Goal: Register for event/course

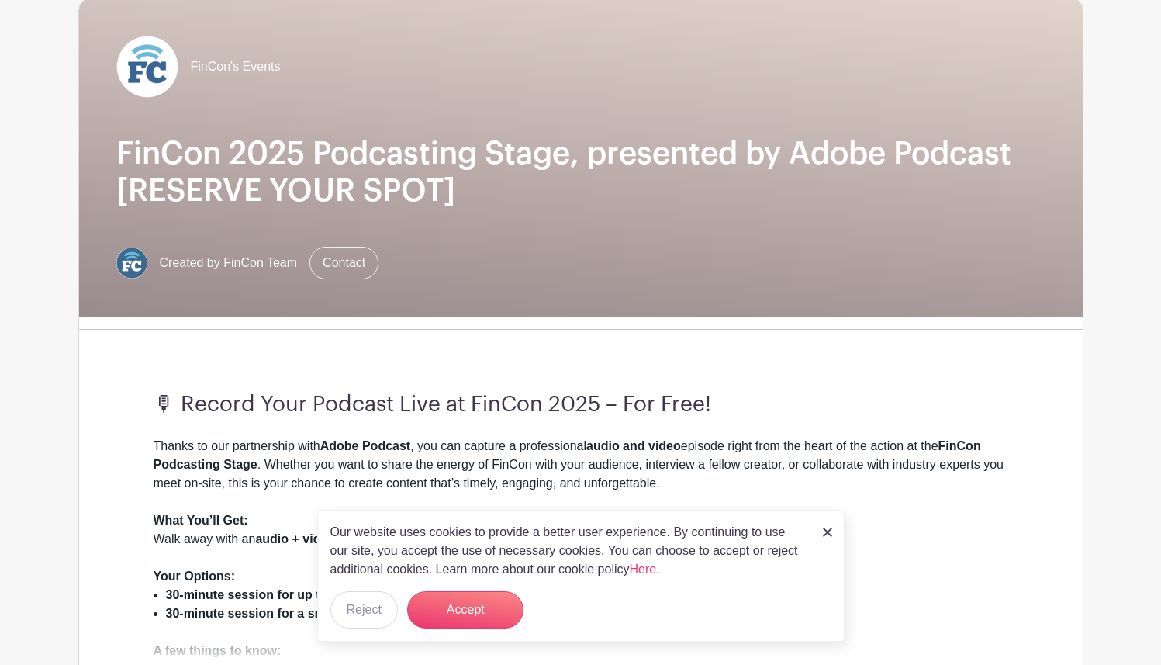
scroll to position [142, 0]
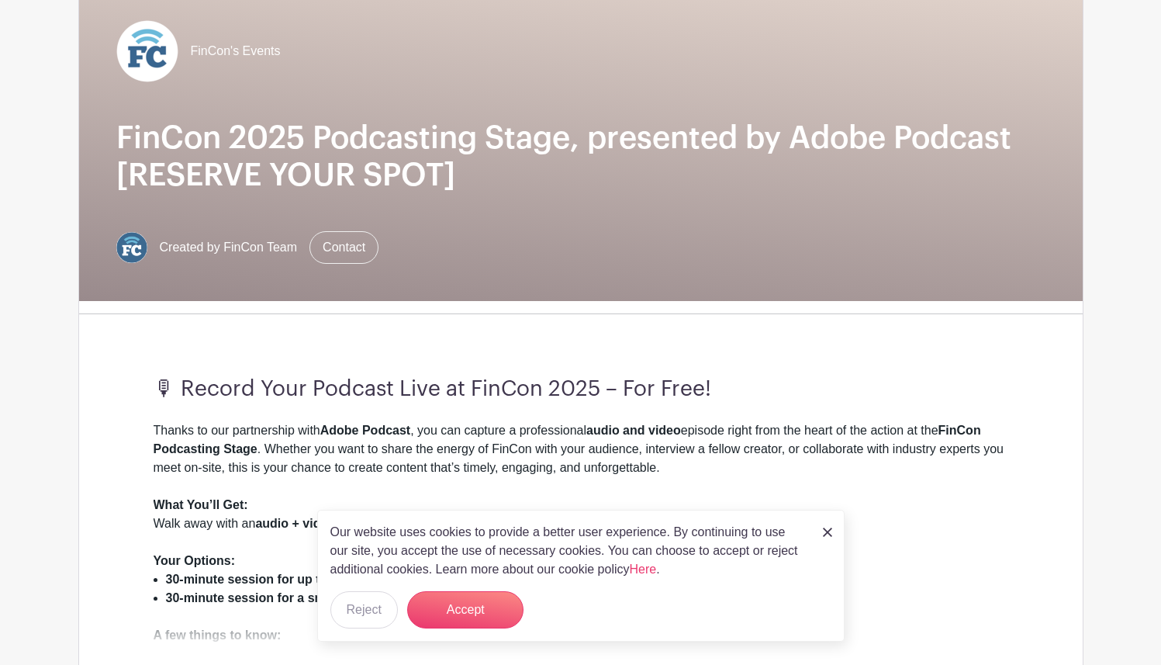
click at [829, 532] on img at bounding box center [827, 532] width 9 height 9
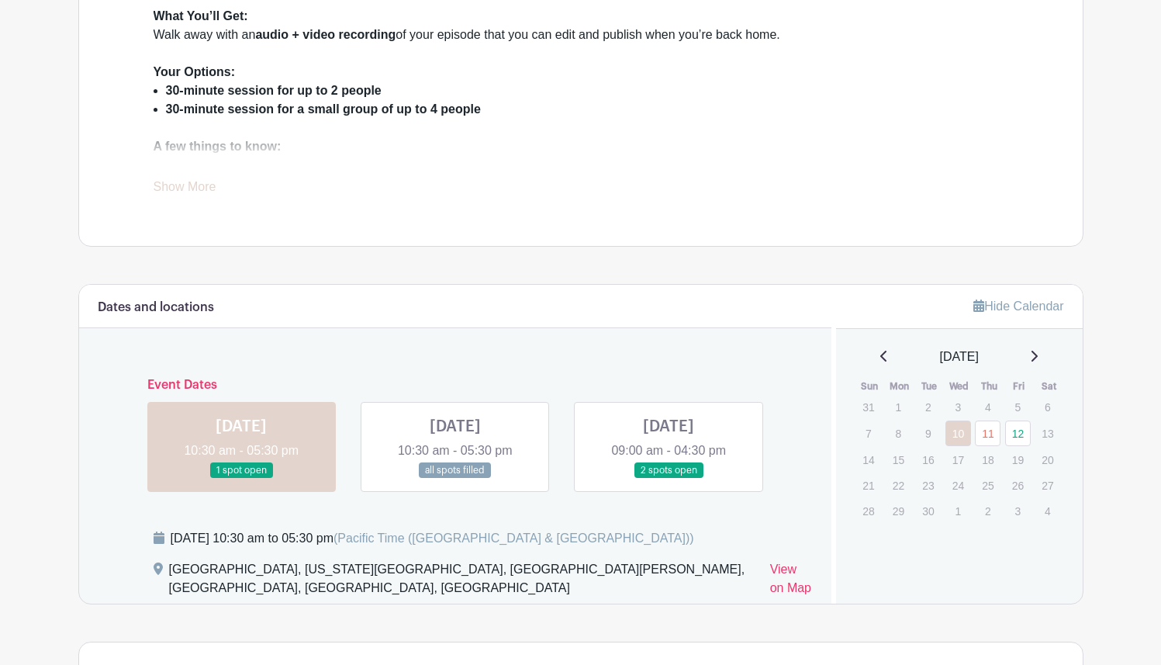
scroll to position [642, 0]
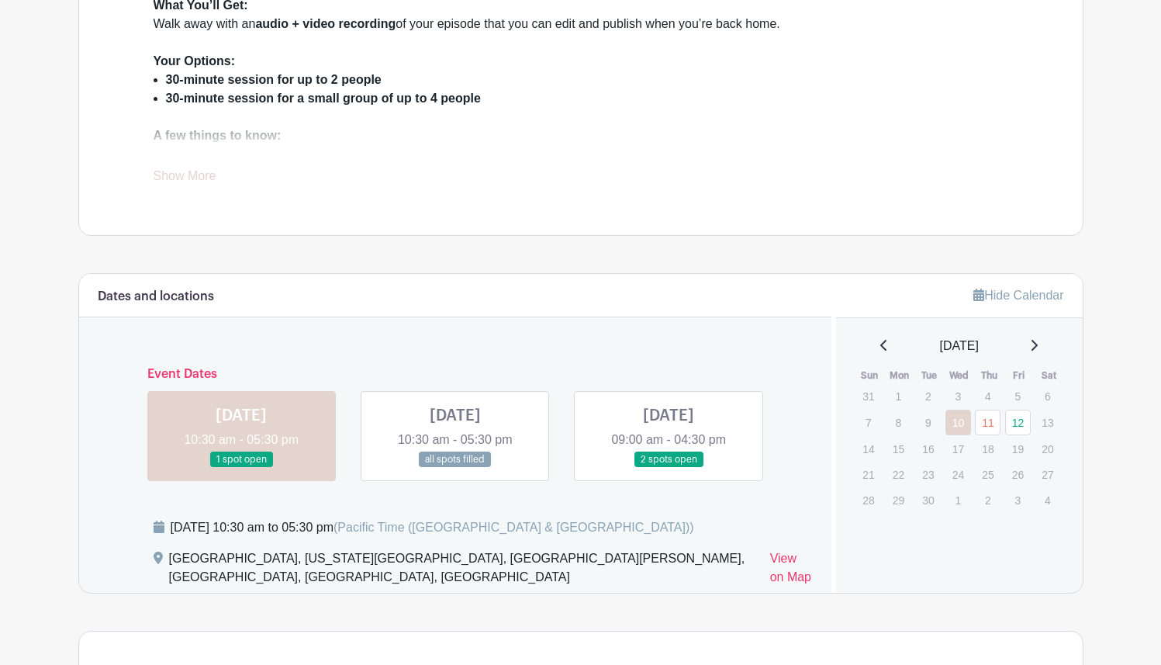
click at [188, 172] on link "Show More" at bounding box center [185, 178] width 63 height 19
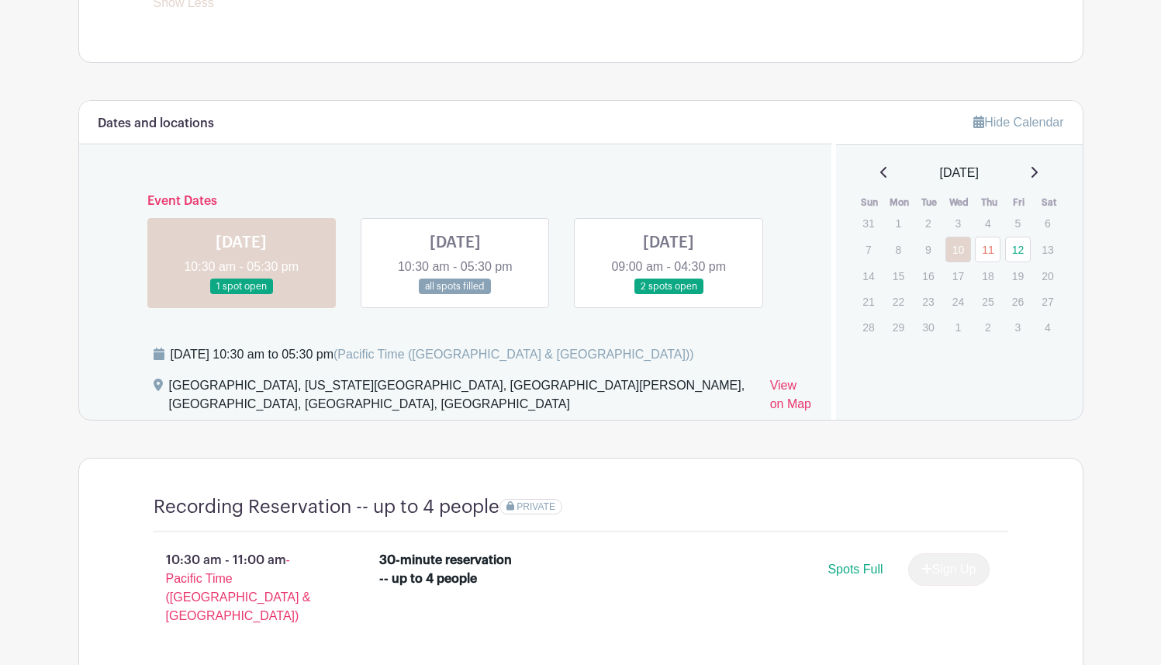
scroll to position [888, 0]
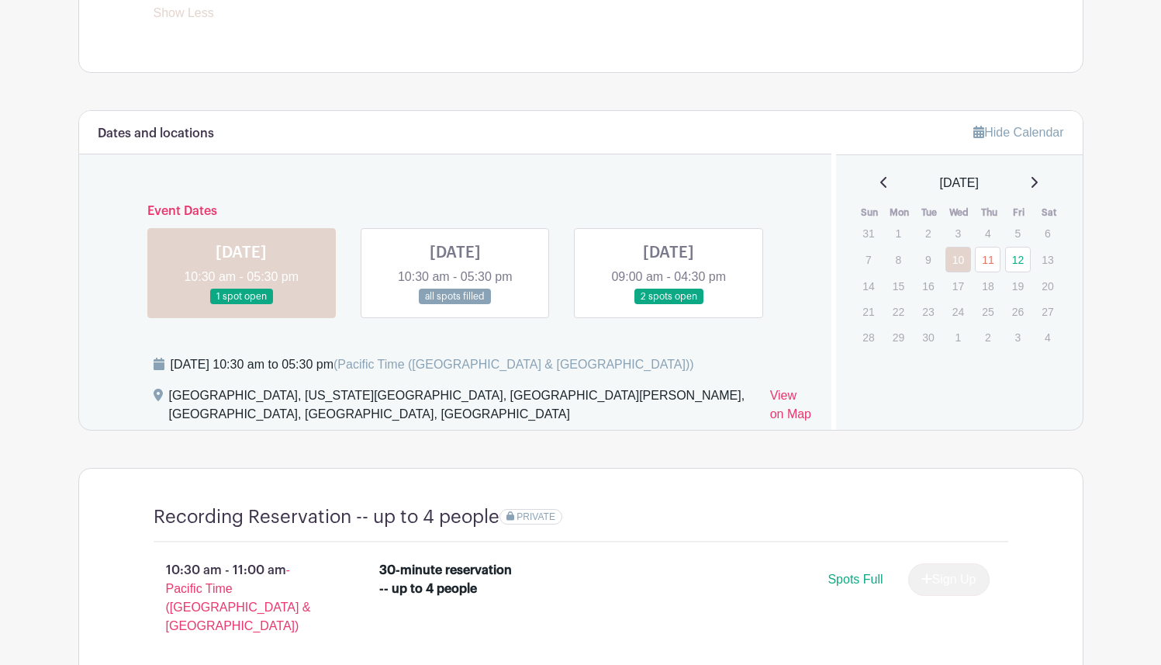
click at [669, 305] on link at bounding box center [669, 305] width 0 height 0
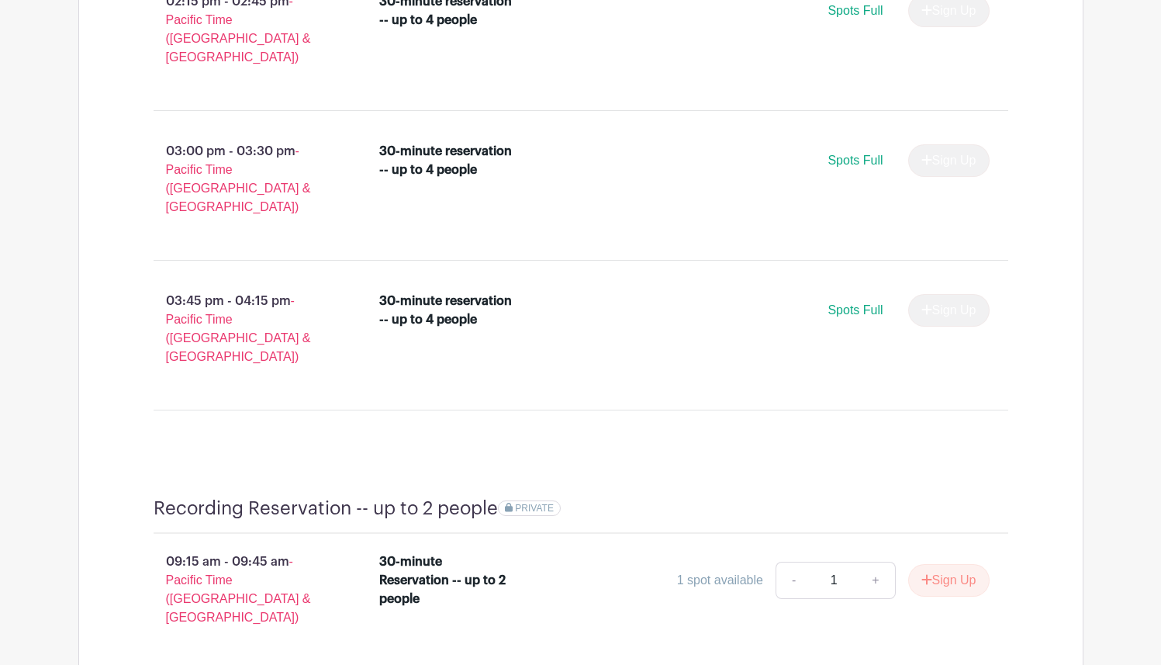
scroll to position [2217, 0]
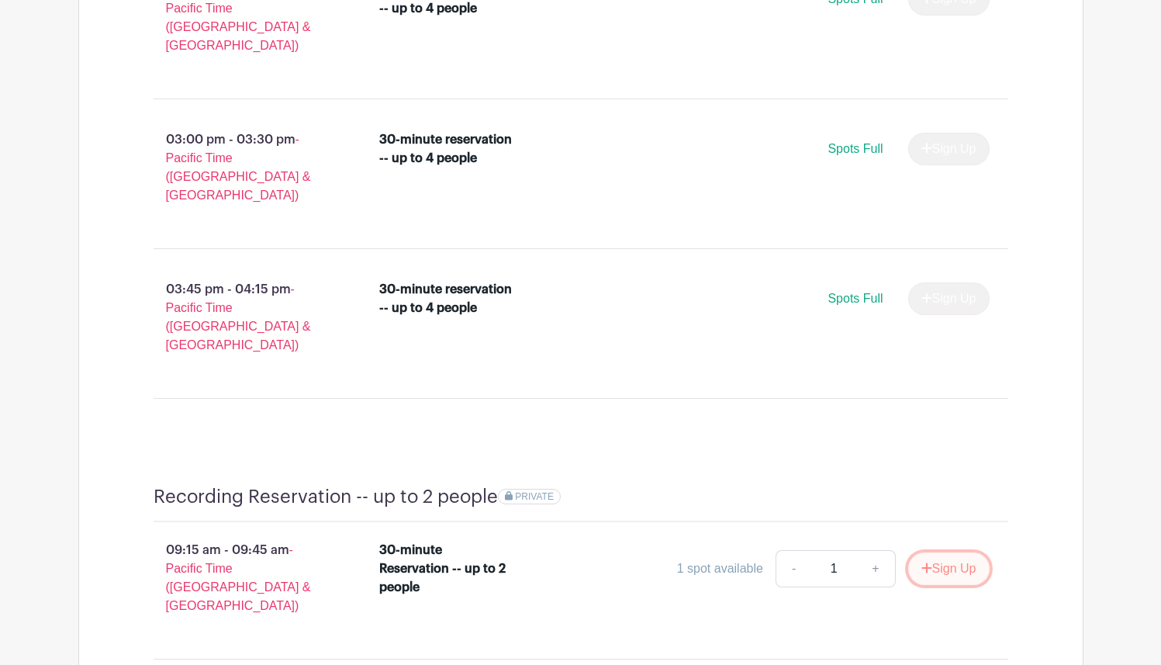
click at [974, 552] on button "Sign Up" at bounding box center [949, 568] width 81 height 33
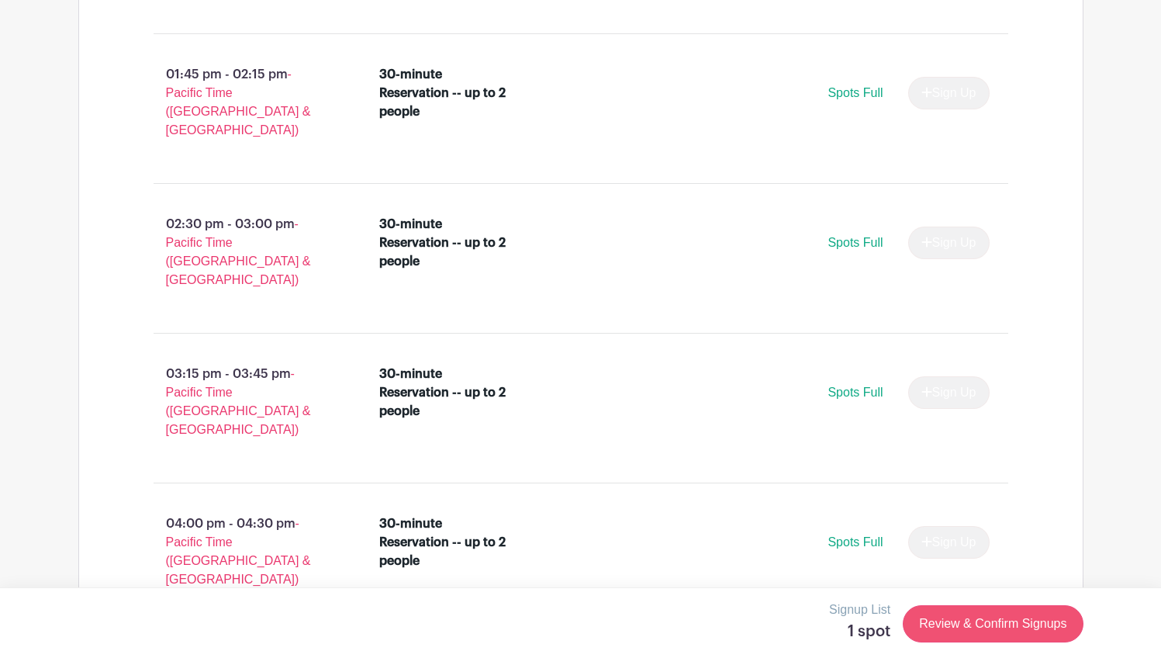
scroll to position [3425, 0]
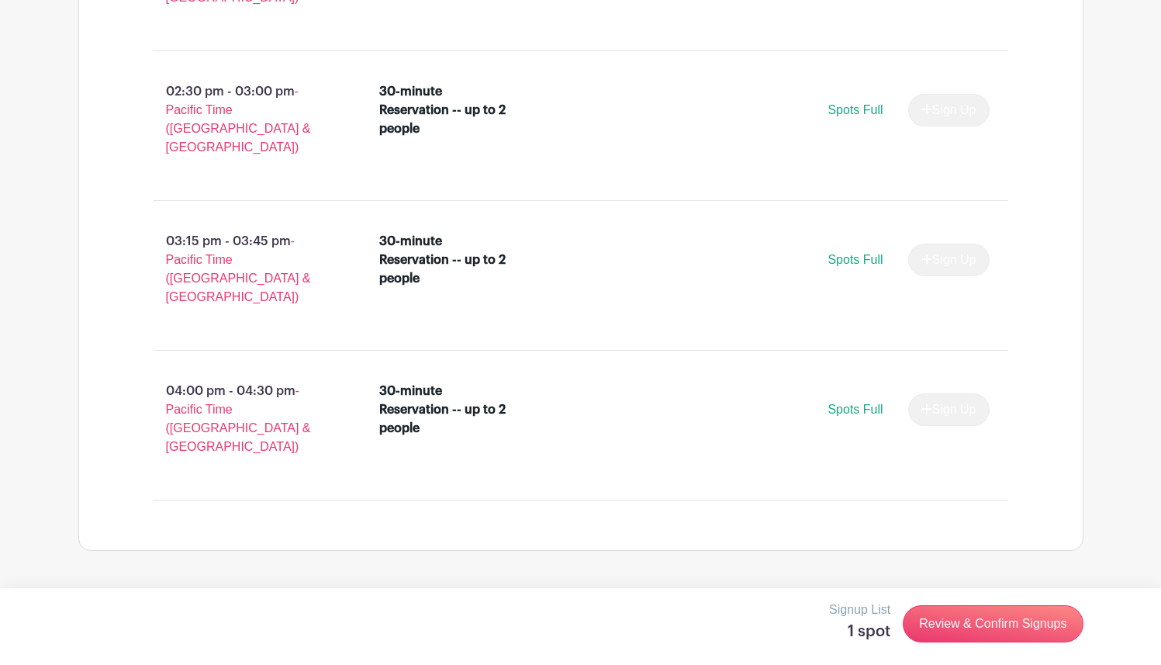
radio input "true"
click at [955, 626] on link "Review & Confirm Signups" at bounding box center [993, 623] width 180 height 37
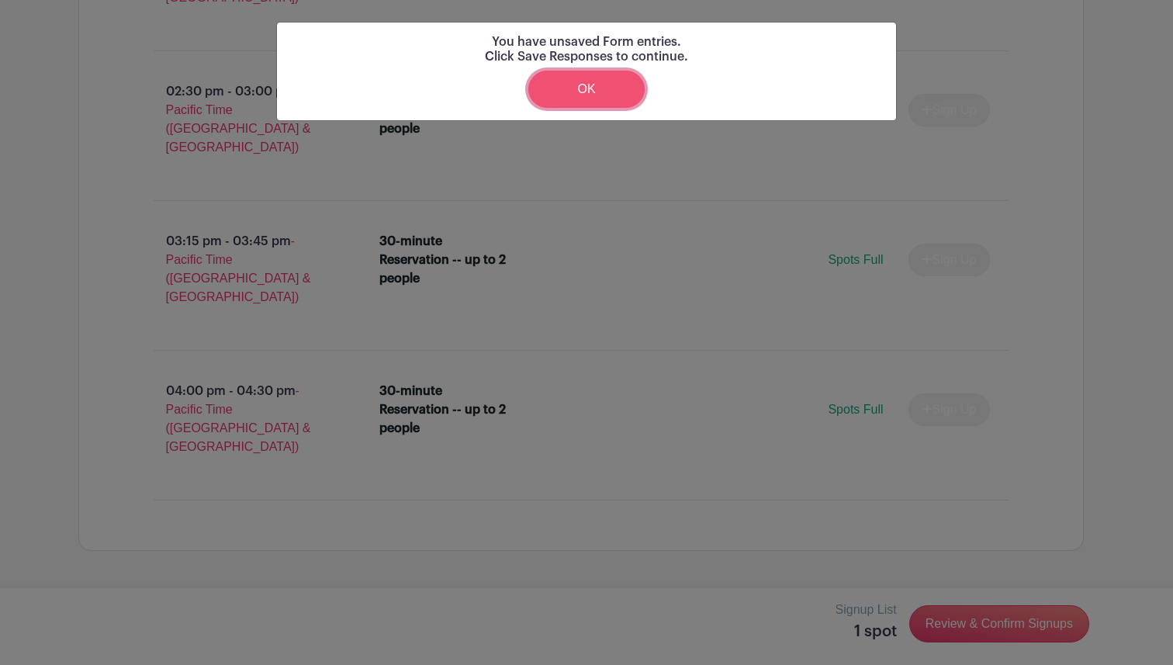
click at [608, 106] on link "OK" at bounding box center [586, 89] width 116 height 37
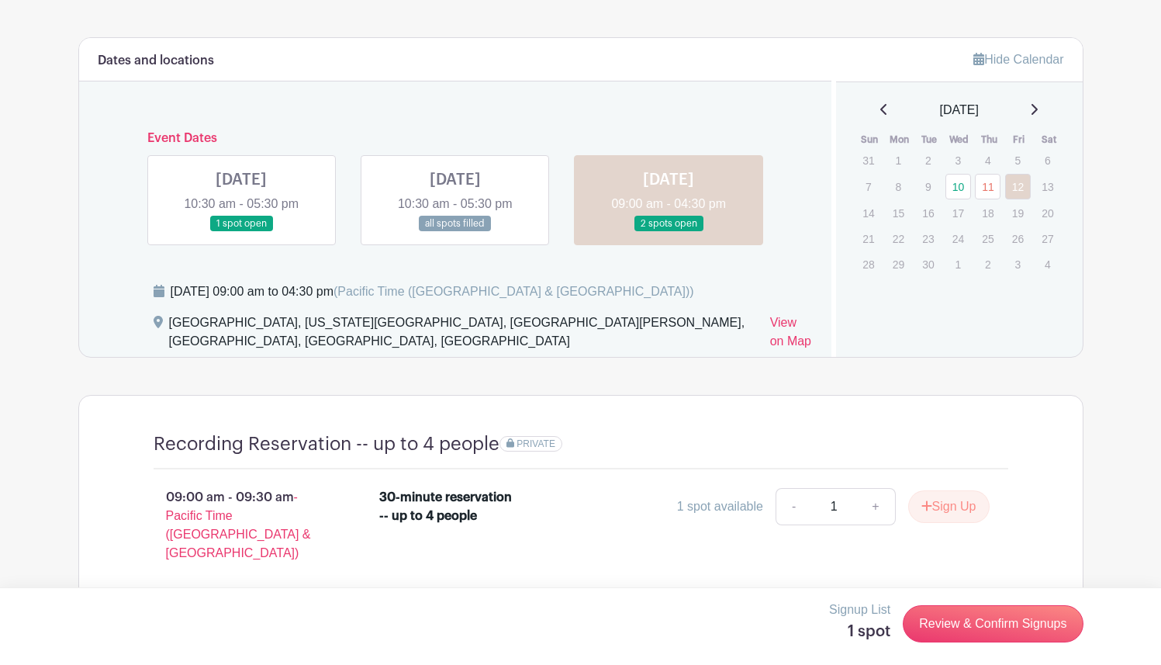
scroll to position [976, 0]
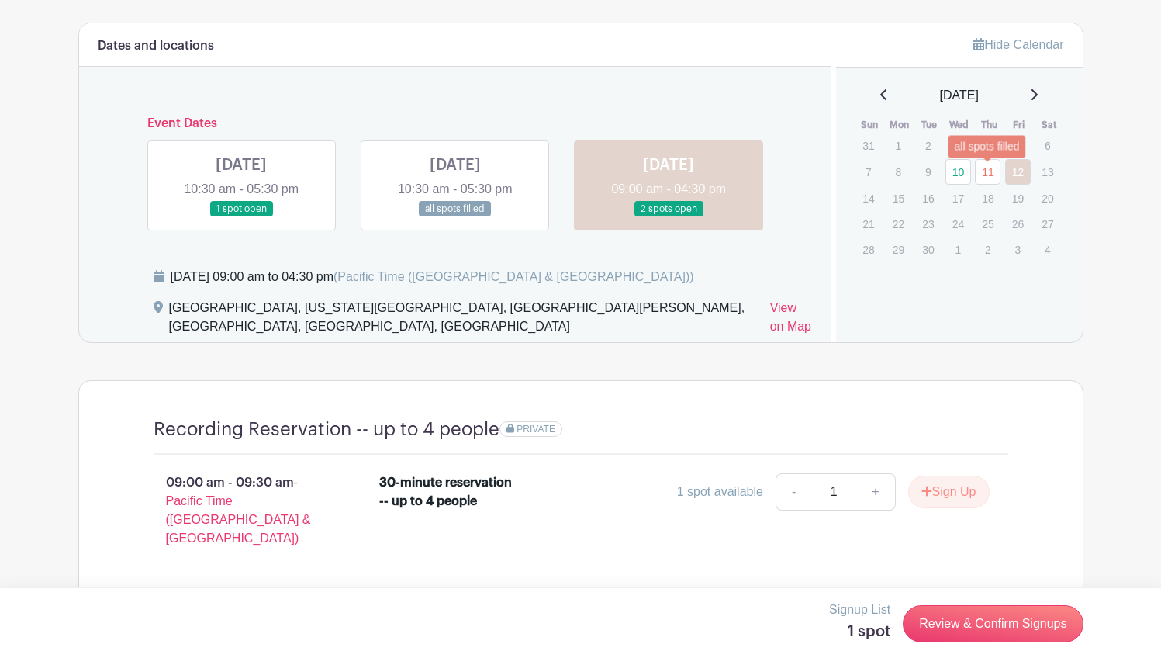
click at [992, 175] on link "11" at bounding box center [988, 172] width 26 height 26
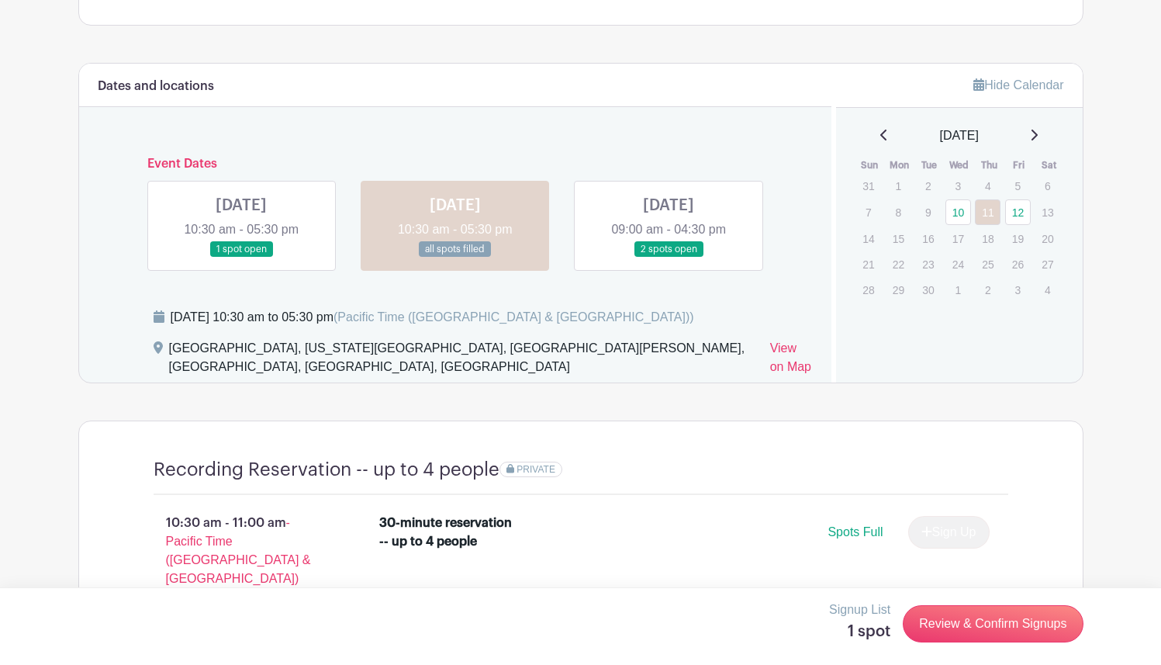
click at [669, 258] on link at bounding box center [669, 258] width 0 height 0
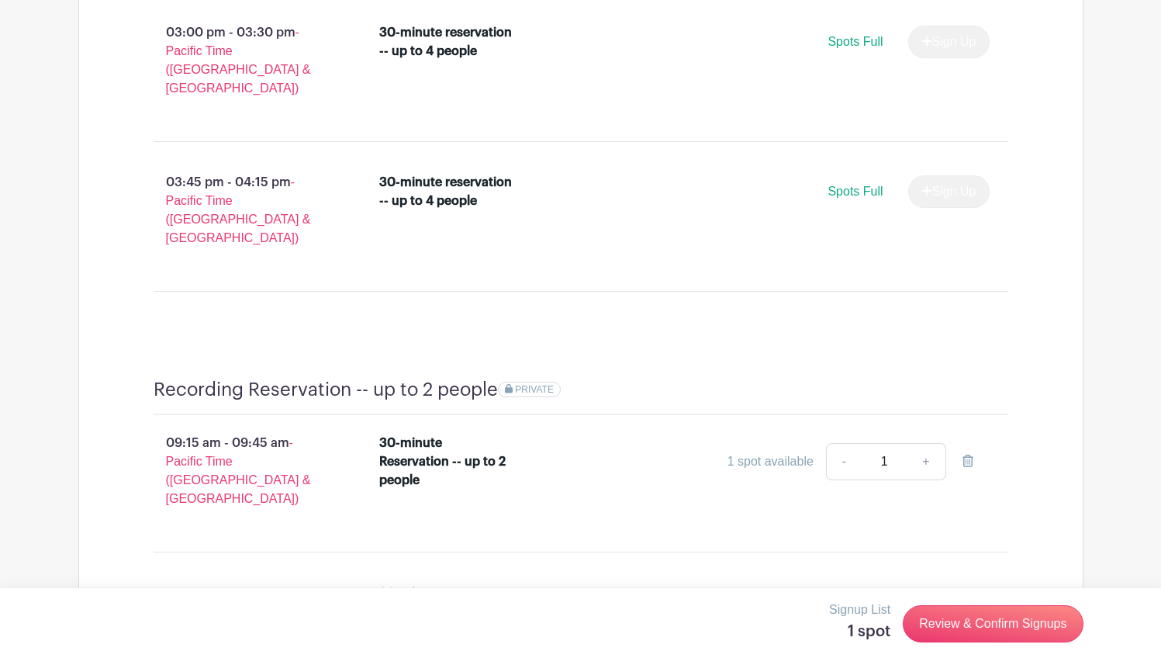
scroll to position [2260, 0]
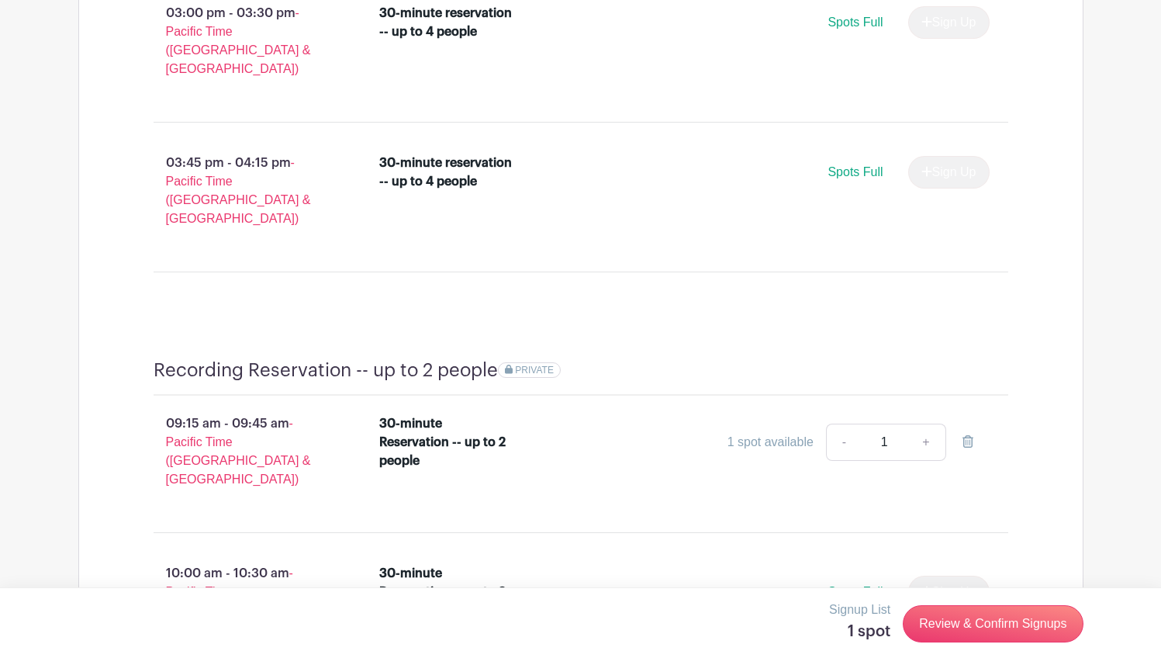
click at [887, 424] on input "1" at bounding box center [884, 442] width 47 height 37
click at [926, 424] on link "+" at bounding box center [926, 442] width 39 height 37
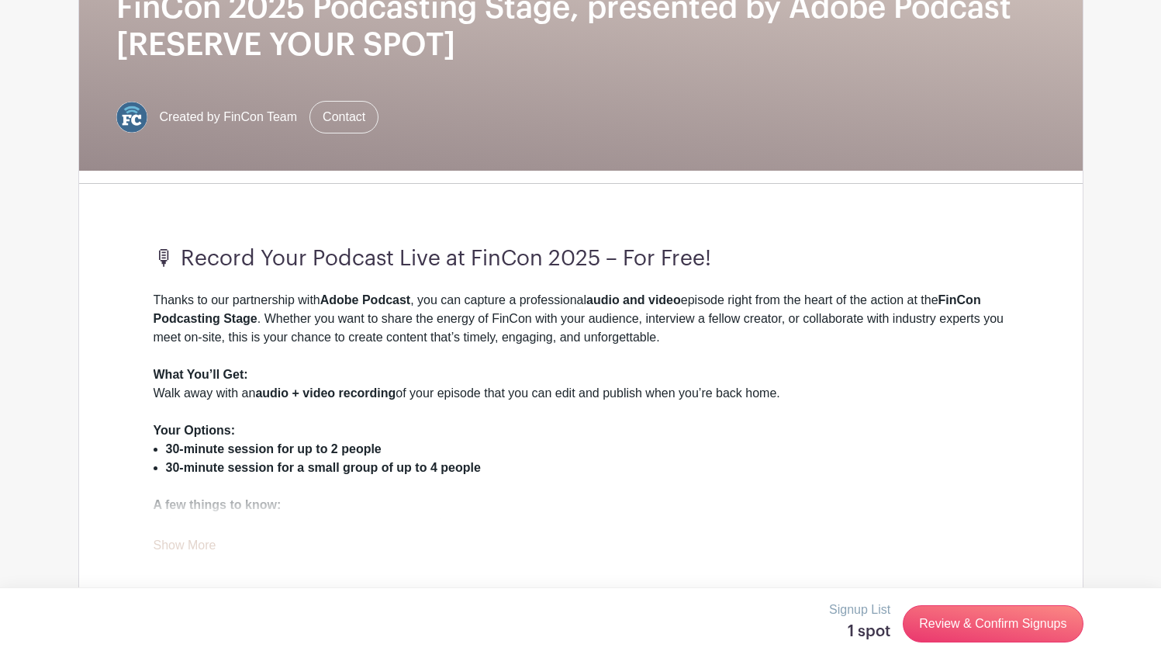
scroll to position [285, 0]
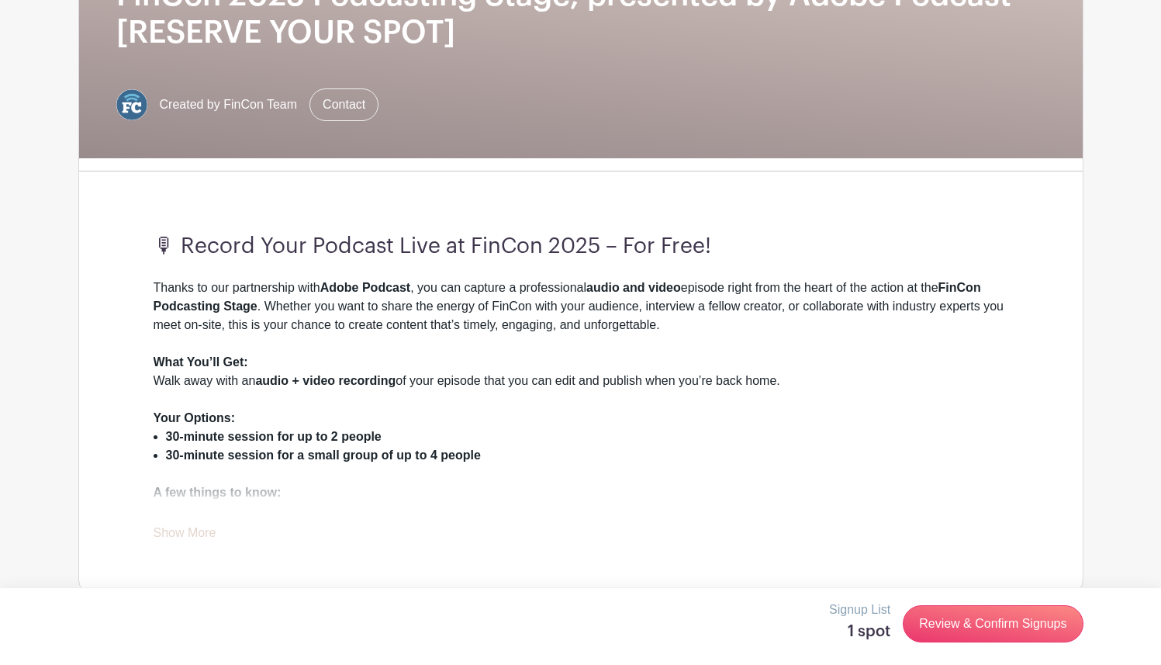
click at [182, 524] on div "Thanks to our partnership with Adobe Podcast , you can capture a professional a…" at bounding box center [581, 411] width 855 height 264
click at [185, 531] on link "Show More" at bounding box center [185, 535] width 63 height 19
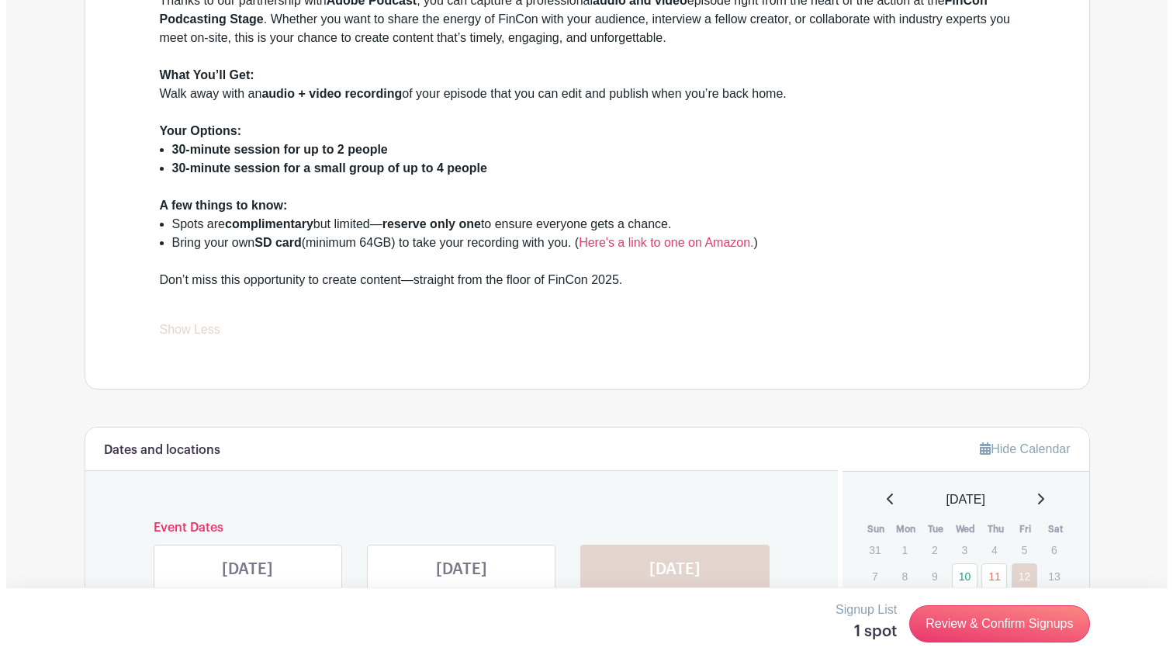
scroll to position [582, 0]
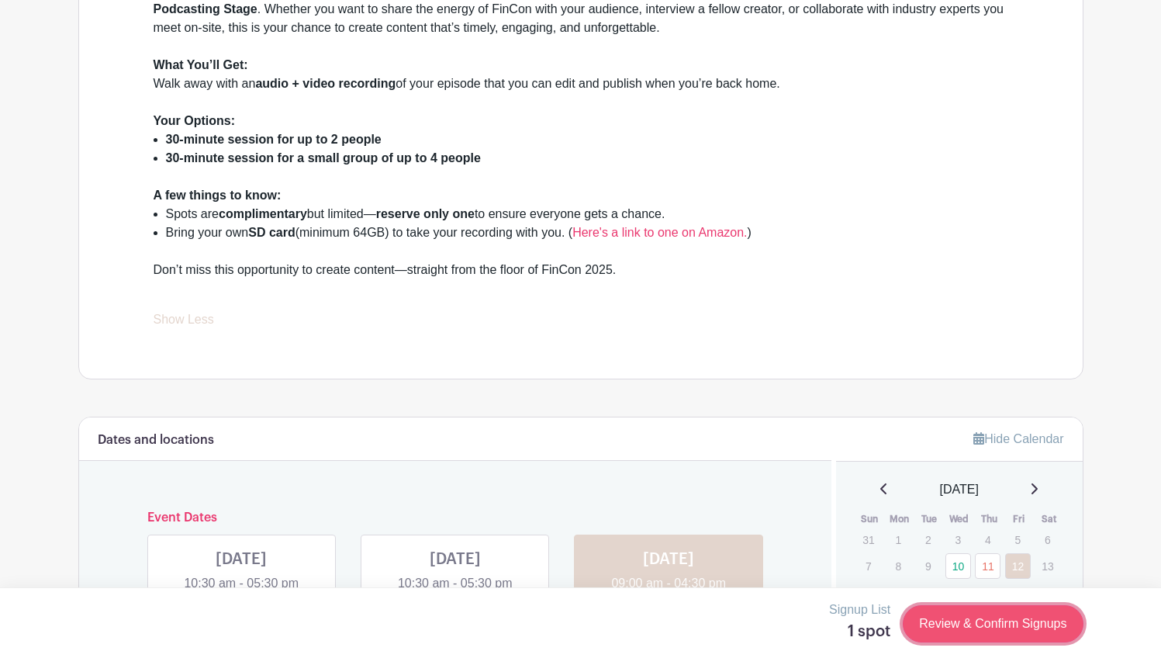
click at [984, 625] on link "Review & Confirm Signups" at bounding box center [993, 623] width 180 height 37
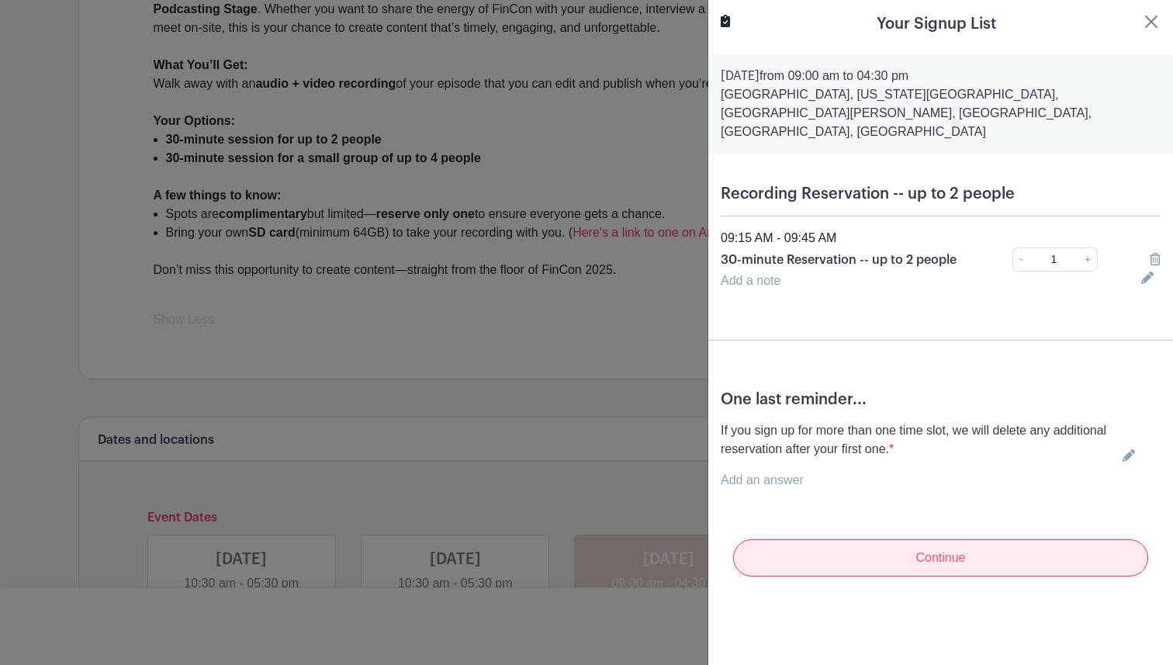
click at [944, 544] on input "Continue" at bounding box center [940, 557] width 415 height 37
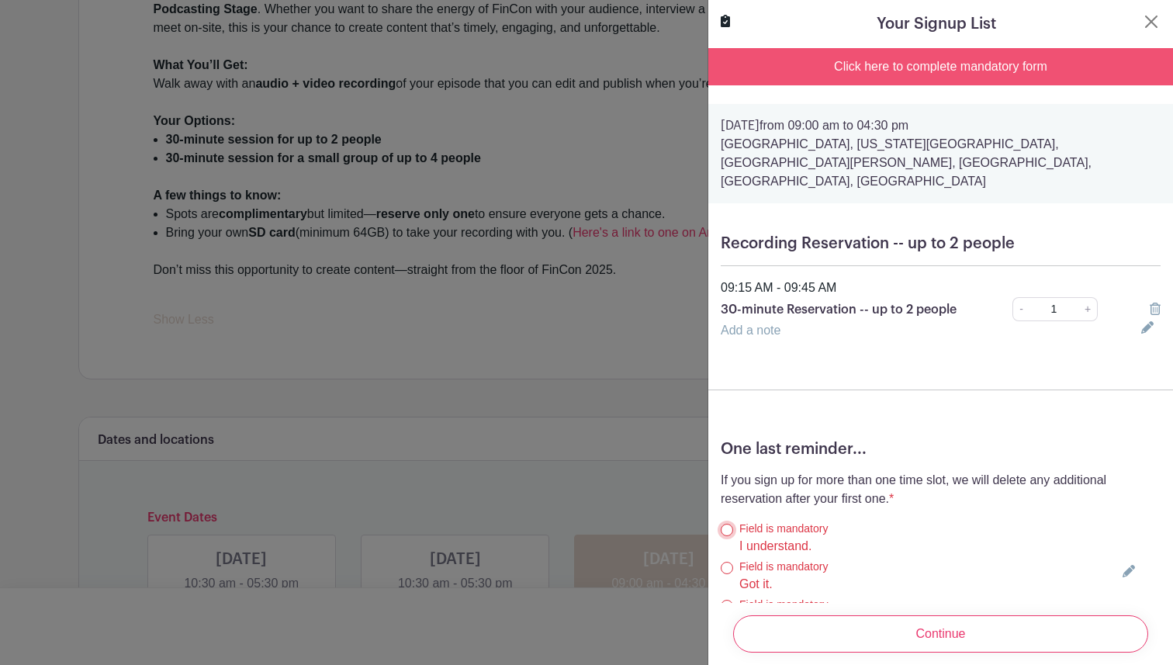
click at [729, 524] on input "I understand." at bounding box center [727, 530] width 12 height 12
radio input "true"
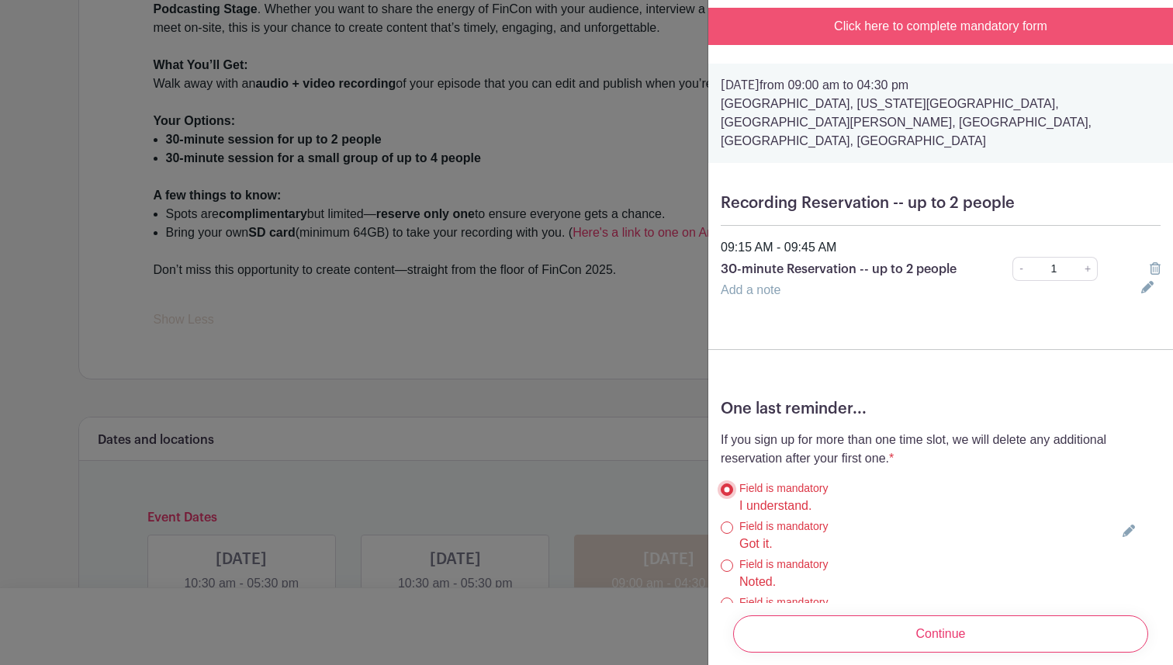
scroll to position [111, 0]
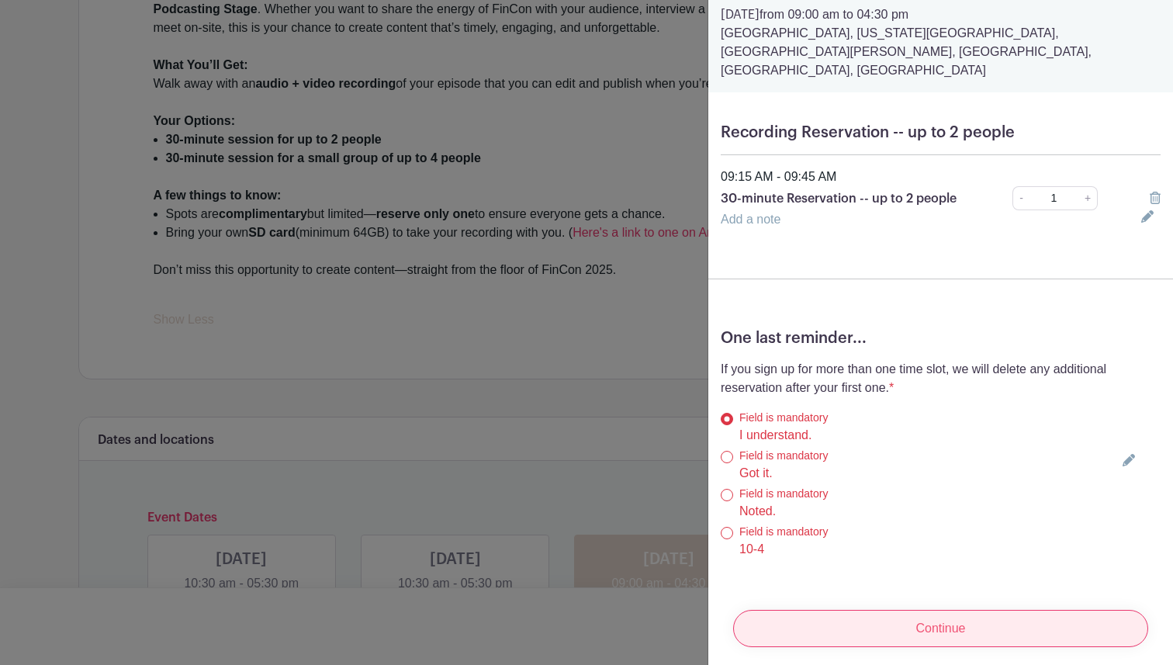
click at [876, 619] on input "Continue" at bounding box center [940, 628] width 415 height 37
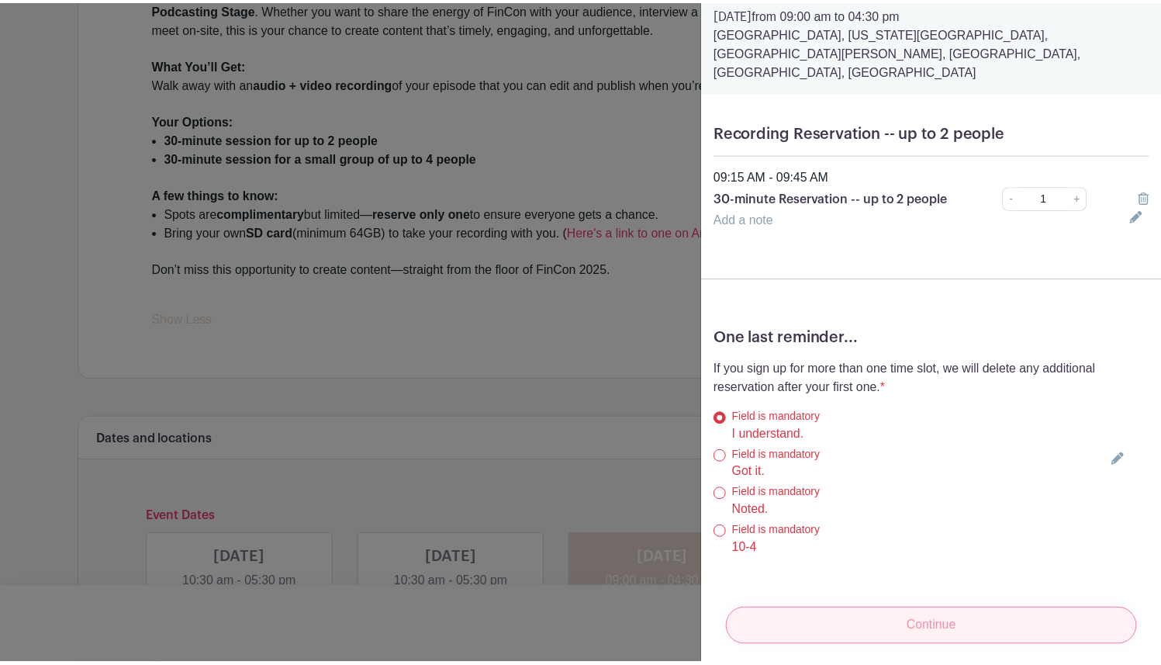
scroll to position [0, 0]
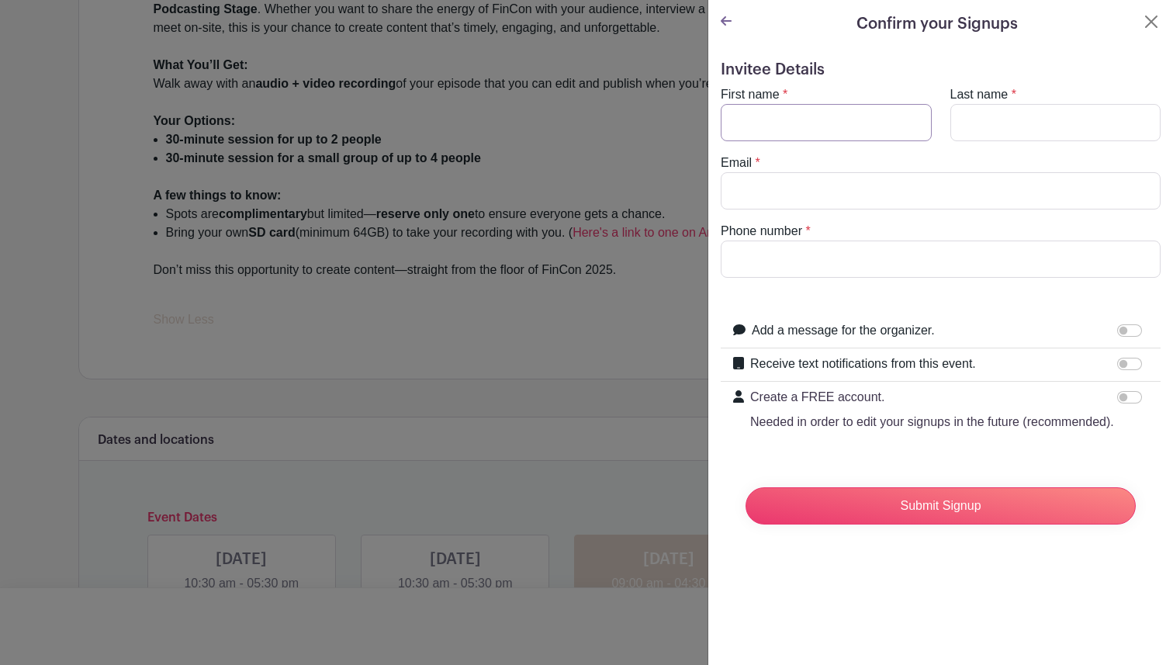
click at [788, 119] on input "First name" at bounding box center [826, 122] width 211 height 37
click at [722, 19] on icon at bounding box center [726, 21] width 11 height 12
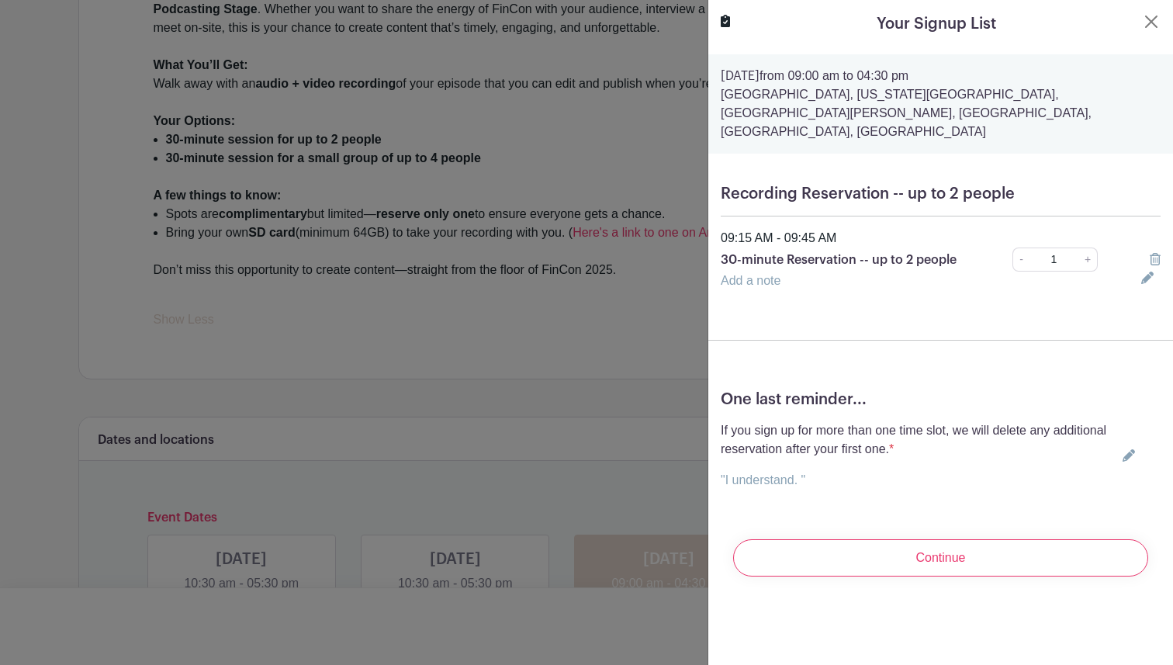
click at [515, 119] on div at bounding box center [586, 332] width 1173 height 665
